Goal: Task Accomplishment & Management: Manage account settings

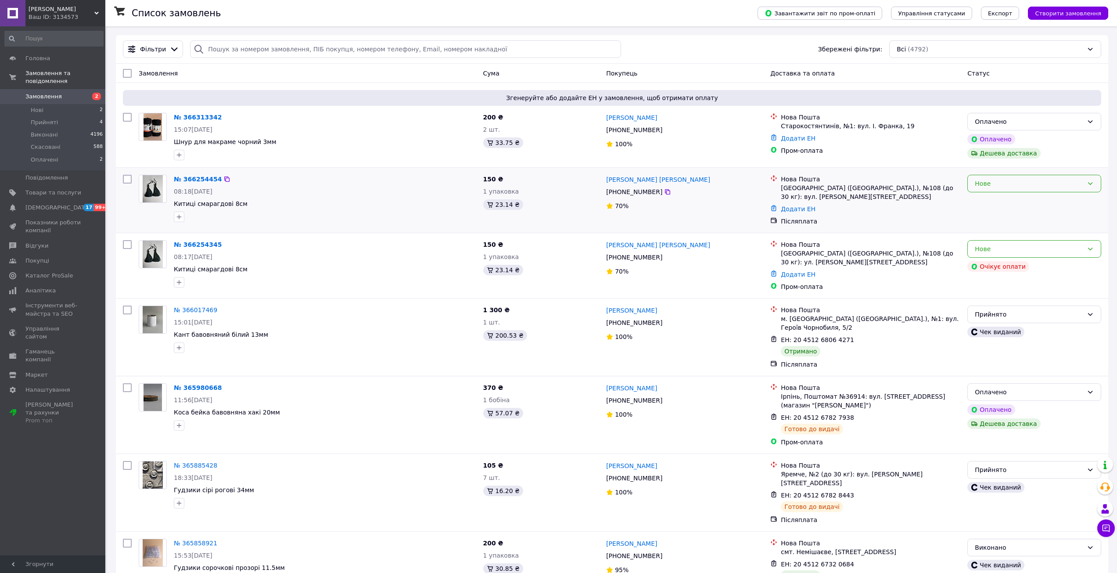
click at [984, 189] on div "Нове" at bounding box center [1034, 184] width 134 height 18
click at [990, 202] on li "Прийнято" at bounding box center [1034, 203] width 133 height 16
click at [993, 307] on div "Прийнято" at bounding box center [1034, 314] width 134 height 18
click at [1006, 336] on li "Виконано" at bounding box center [1034, 334] width 133 height 16
click at [1001, 251] on div "Сталася помилка під час оплати" at bounding box center [968, 241] width 110 height 32
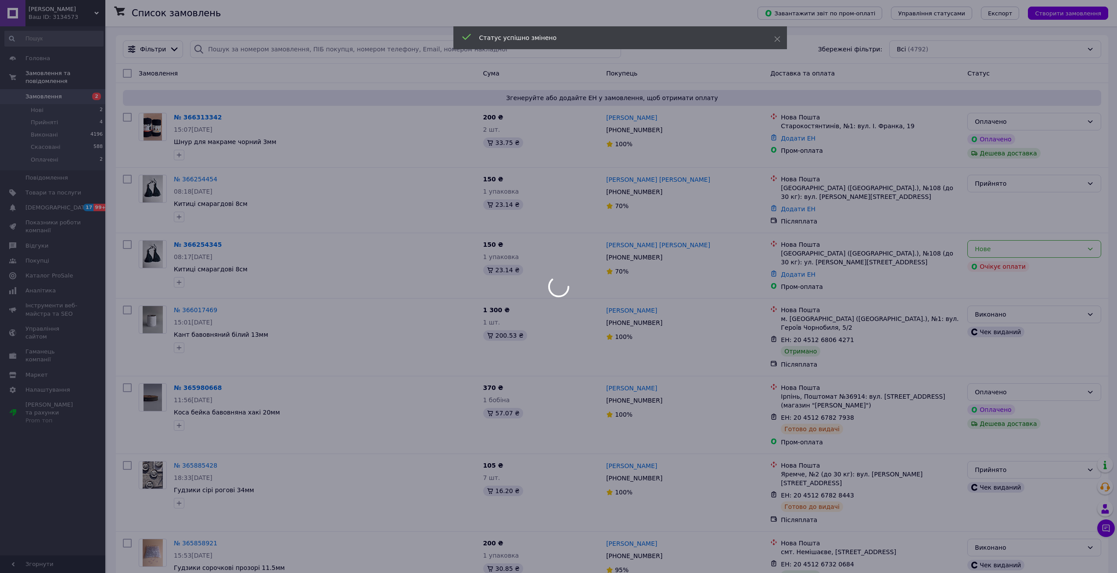
click at [1060, 251] on div at bounding box center [558, 286] width 1117 height 573
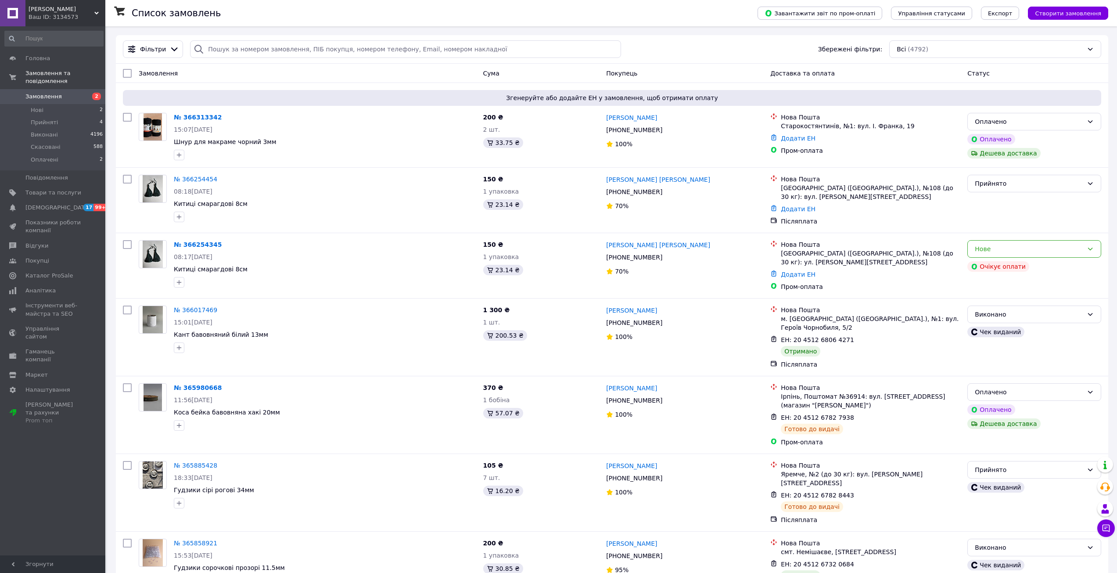
click at [1050, 251] on div "Нове" at bounding box center [1029, 249] width 108 height 10
click at [1020, 300] on li "Скасовано" at bounding box center [1034, 300] width 133 height 16
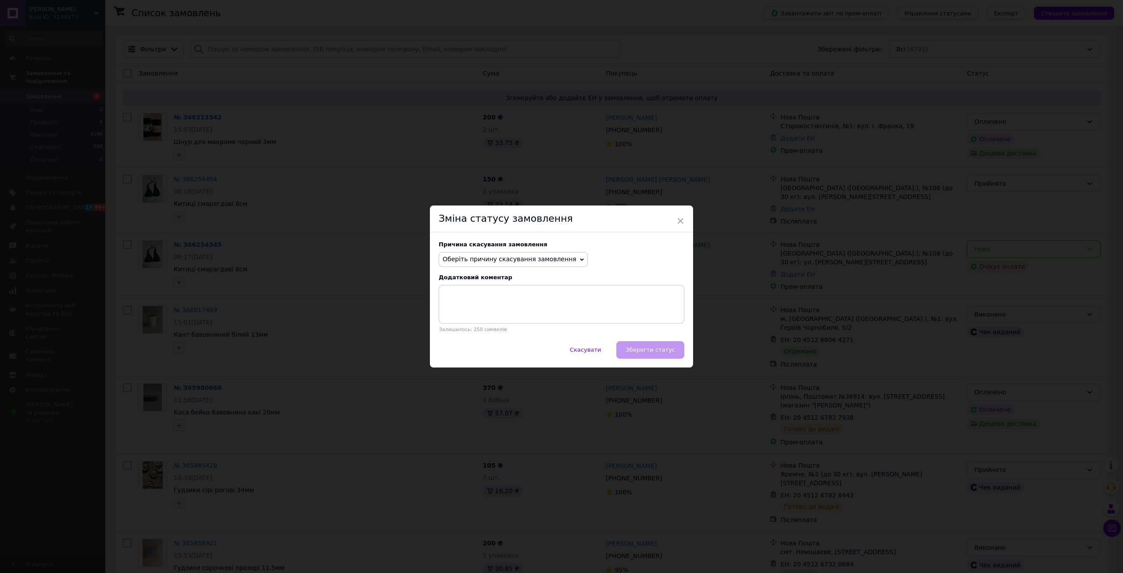
click at [515, 262] on span "Оберіть причину скасування замовлення" at bounding box center [510, 258] width 134 height 7
click at [512, 324] on li "Замовлення-дублікат" at bounding box center [513, 325] width 148 height 12
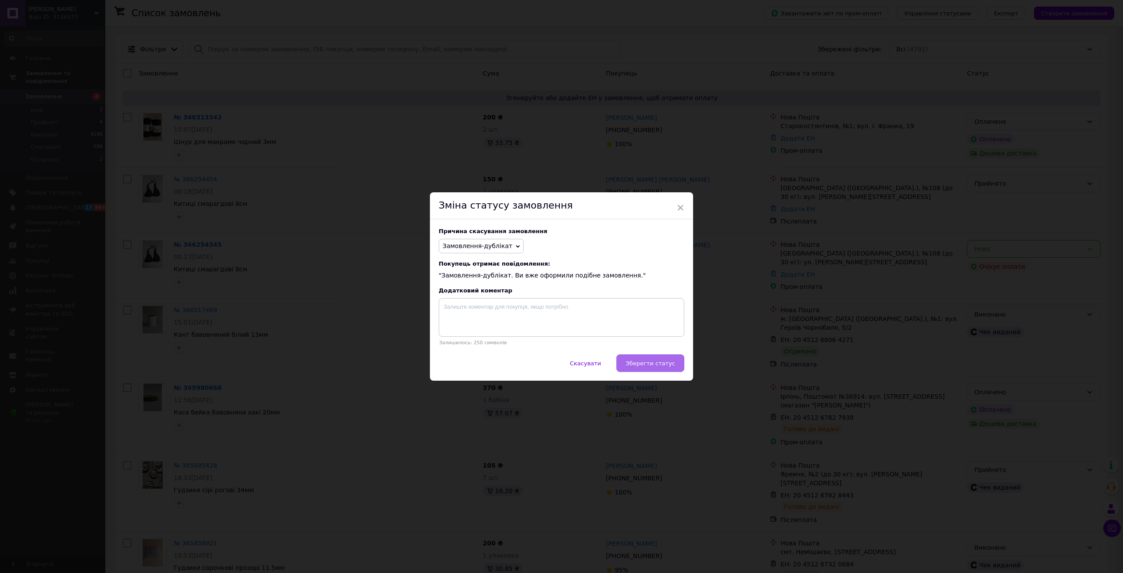
click at [635, 362] on span "Зберегти статус" at bounding box center [651, 363] width 50 height 7
